Goal: Transaction & Acquisition: Purchase product/service

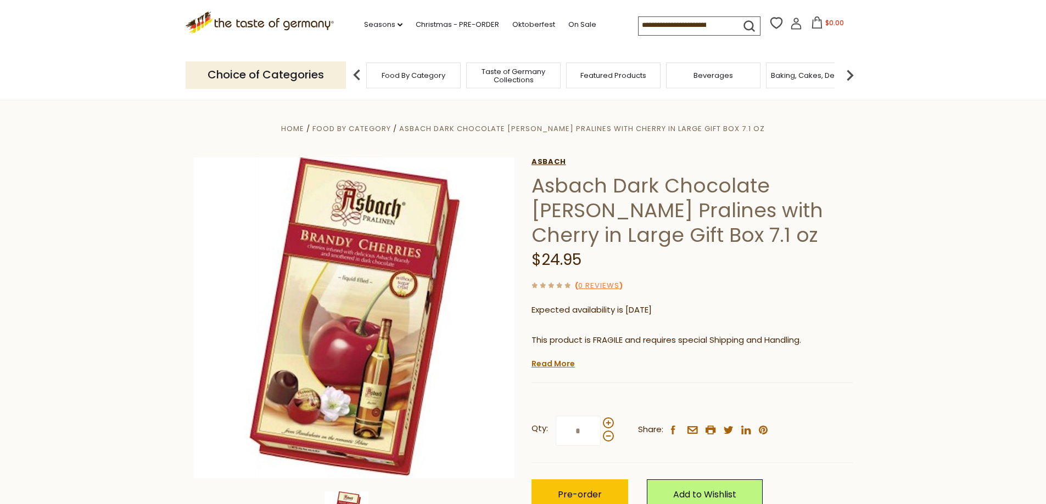
click at [546, 161] on link "Asbach" at bounding box center [691, 162] width 321 height 9
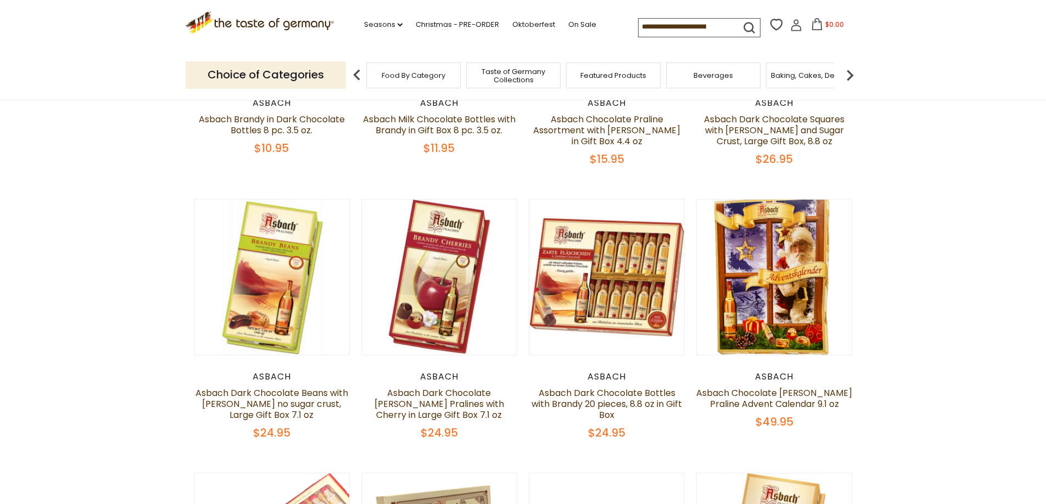
scroll to position [274, 0]
